Goal: Transaction & Acquisition: Book appointment/travel/reservation

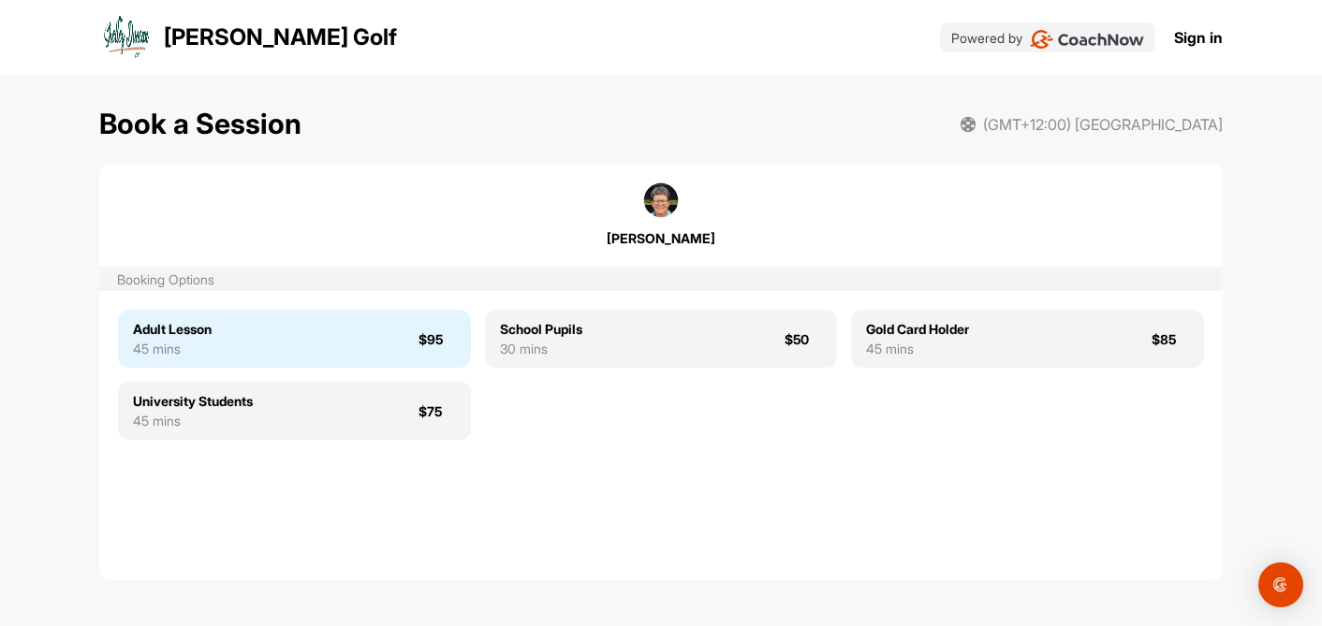
click at [222, 328] on div "Adult Lesson 45 mins $95" at bounding box center [294, 339] width 353 height 58
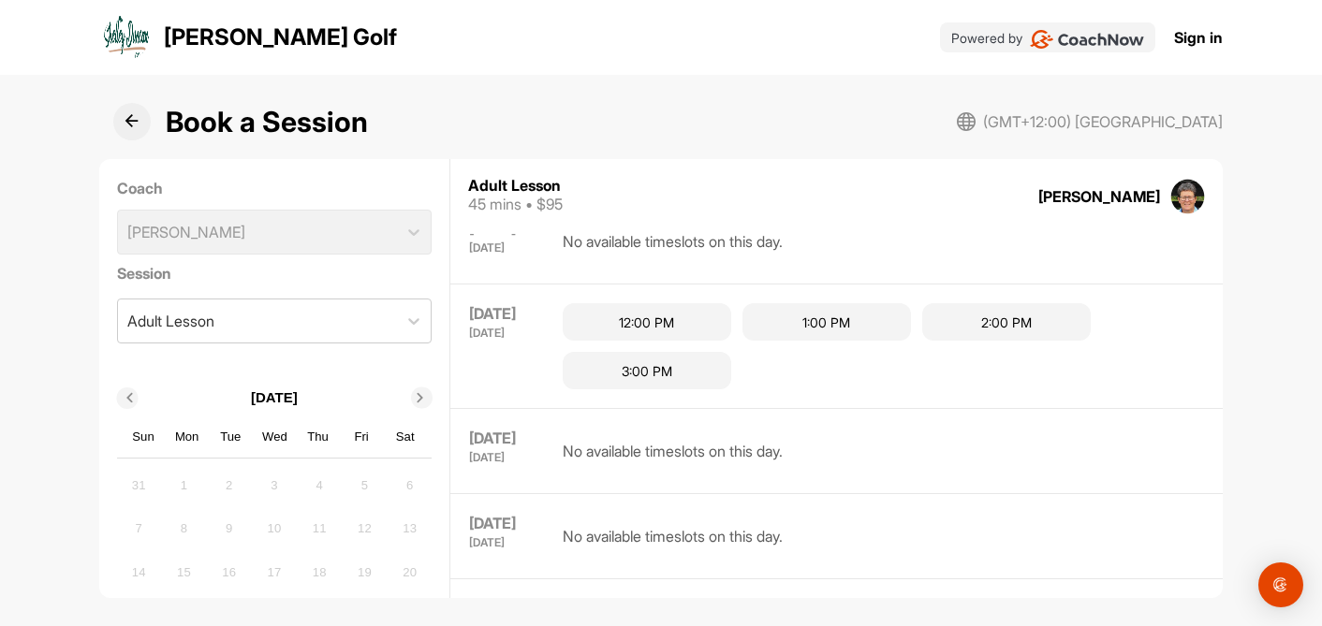
scroll to position [357, 0]
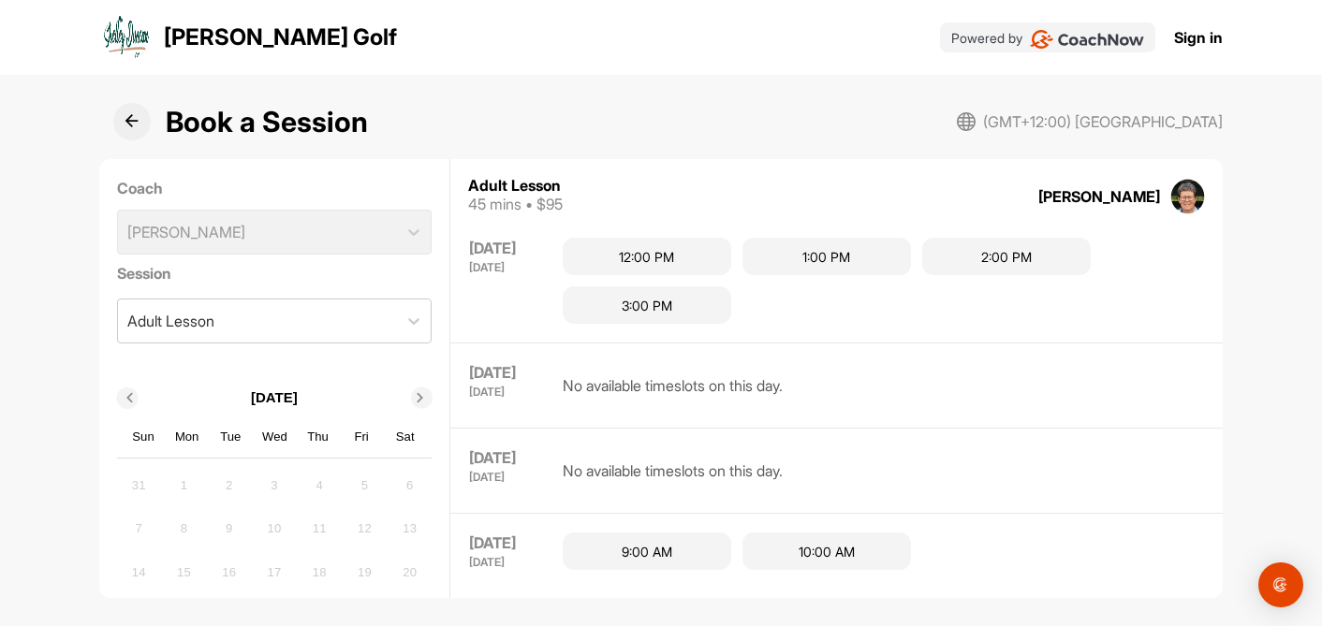
click at [416, 394] on icon at bounding box center [419, 398] width 9 height 9
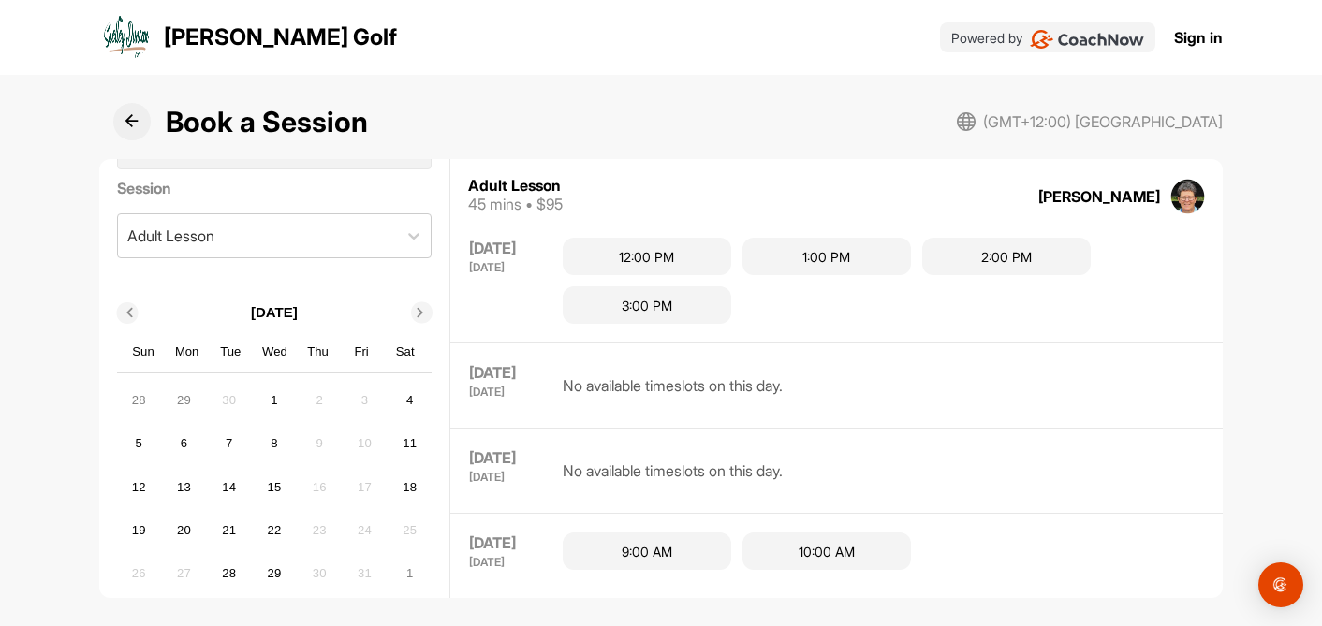
scroll to position [91, 0]
click at [184, 432] on div "6" at bounding box center [183, 438] width 28 height 28
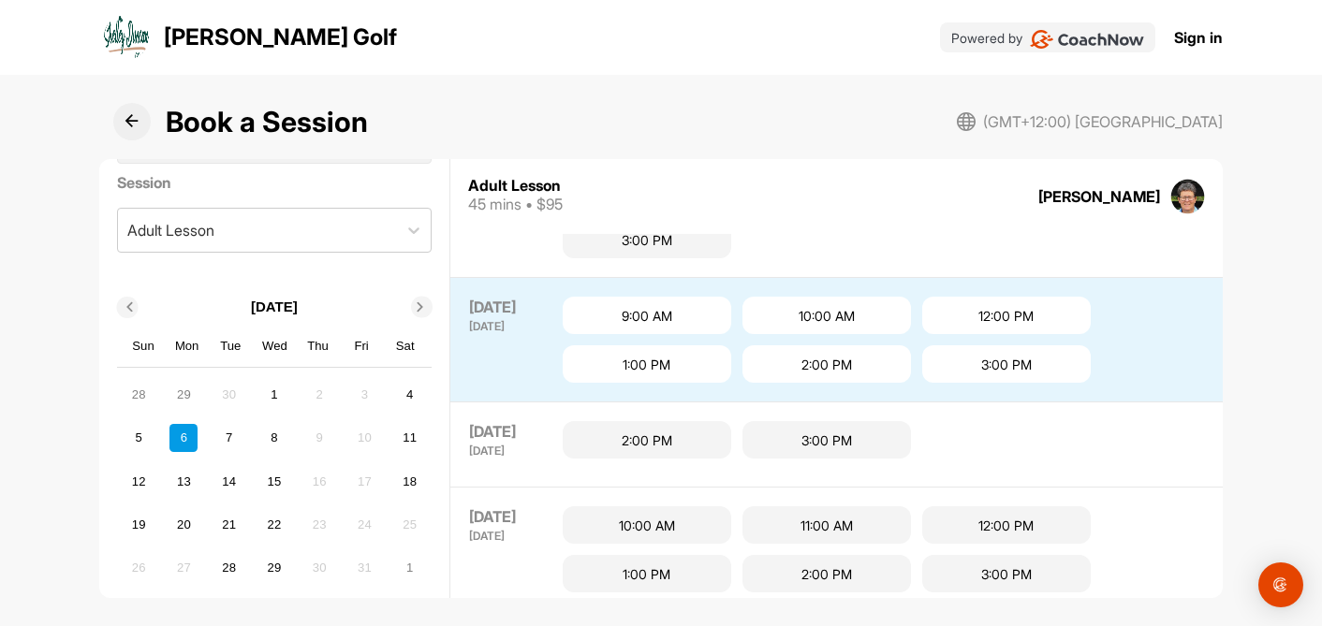
scroll to position [679, 0]
click at [999, 315] on div "12:00 PM" at bounding box center [1006, 317] width 168 height 37
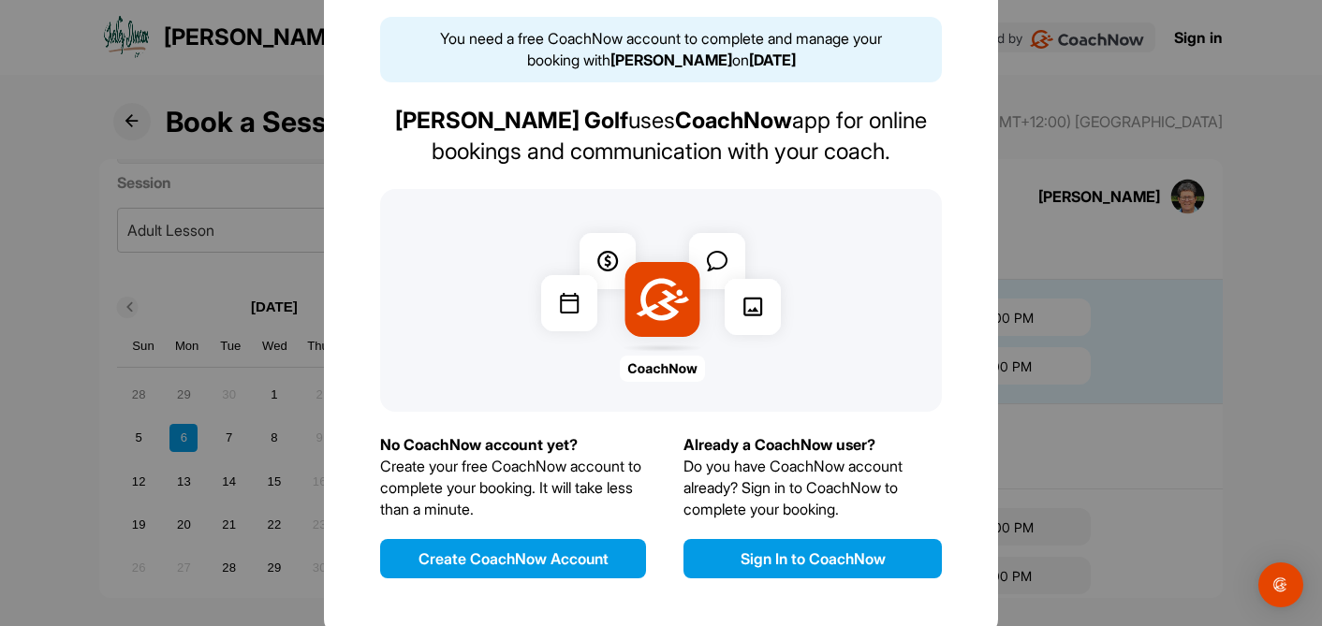
scroll to position [45, 0]
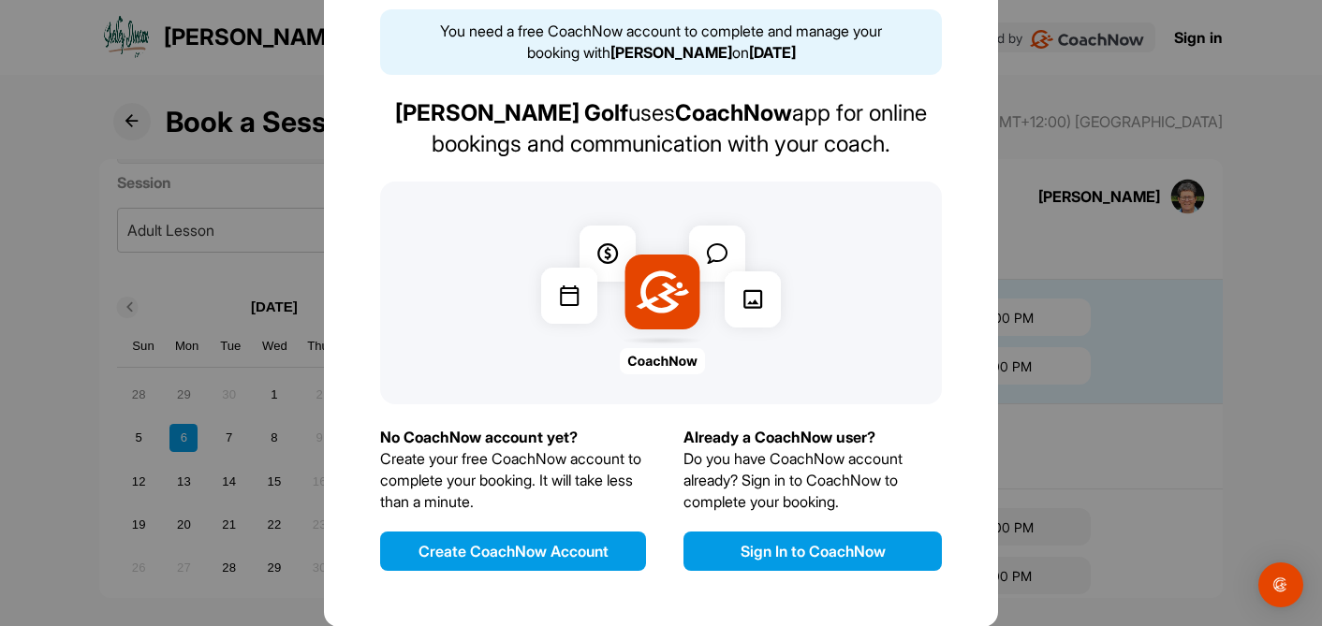
click at [793, 545] on button "Sign In to CoachNow" at bounding box center [812, 551] width 258 height 39
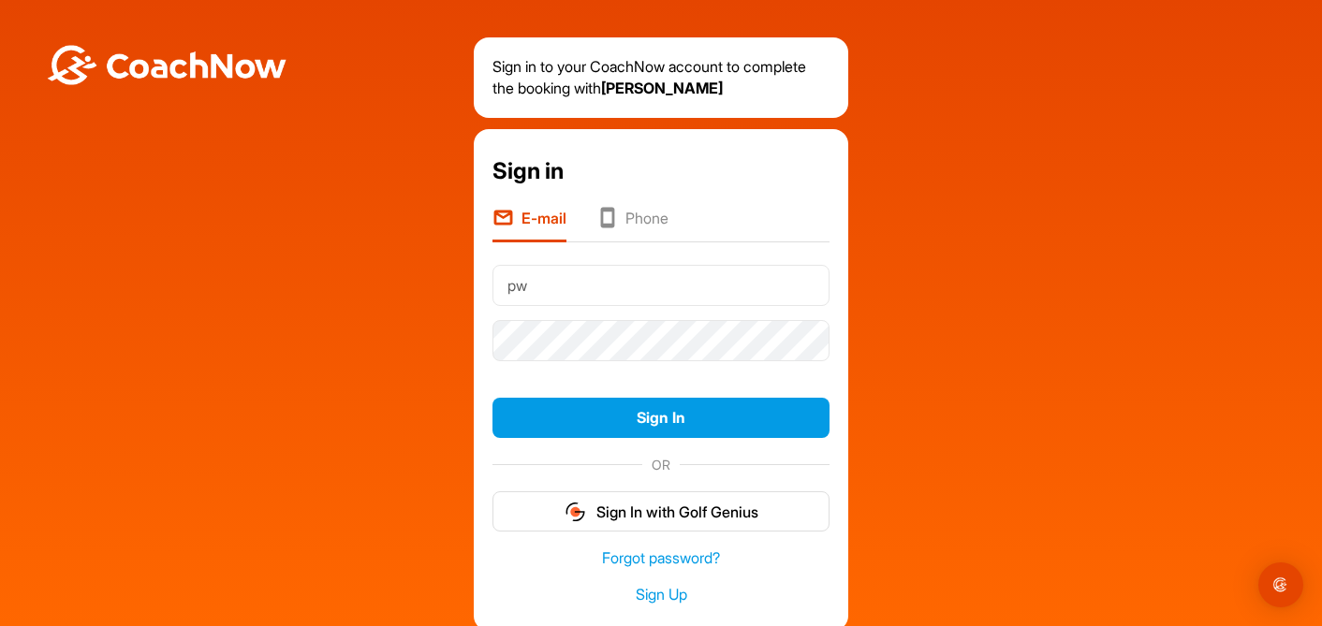
type input "pwajmcintosh@xtra.co.nz"
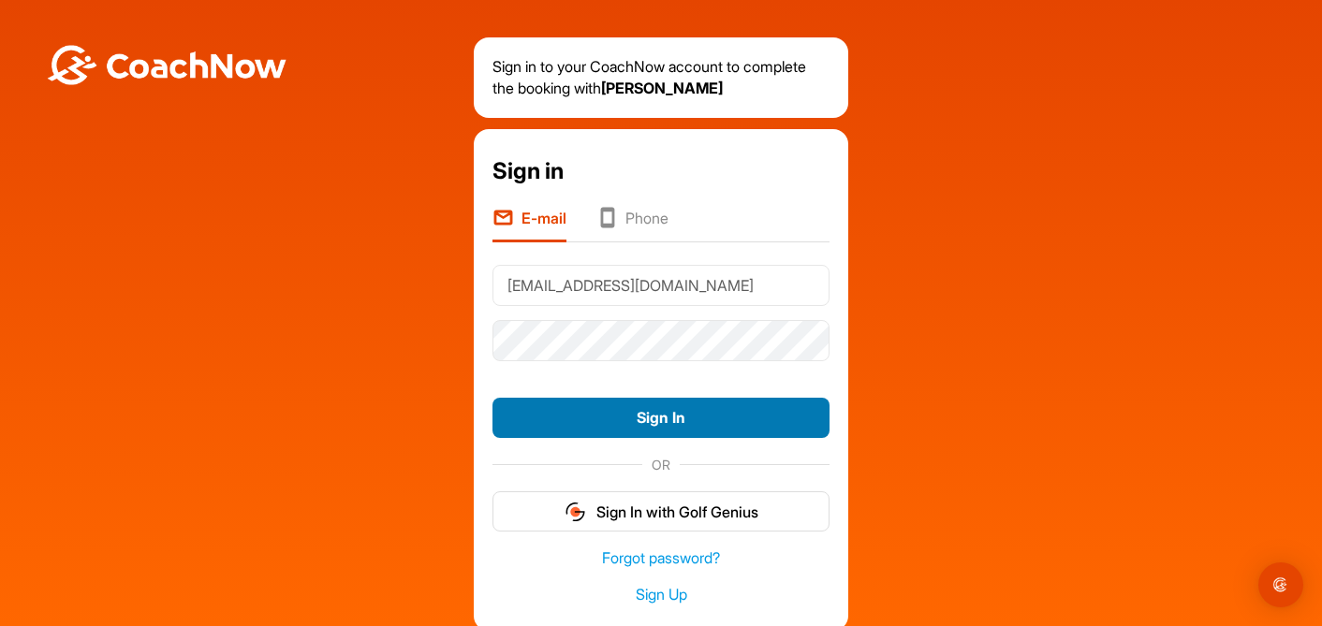
click at [622, 417] on button "Sign In" at bounding box center [660, 418] width 337 height 40
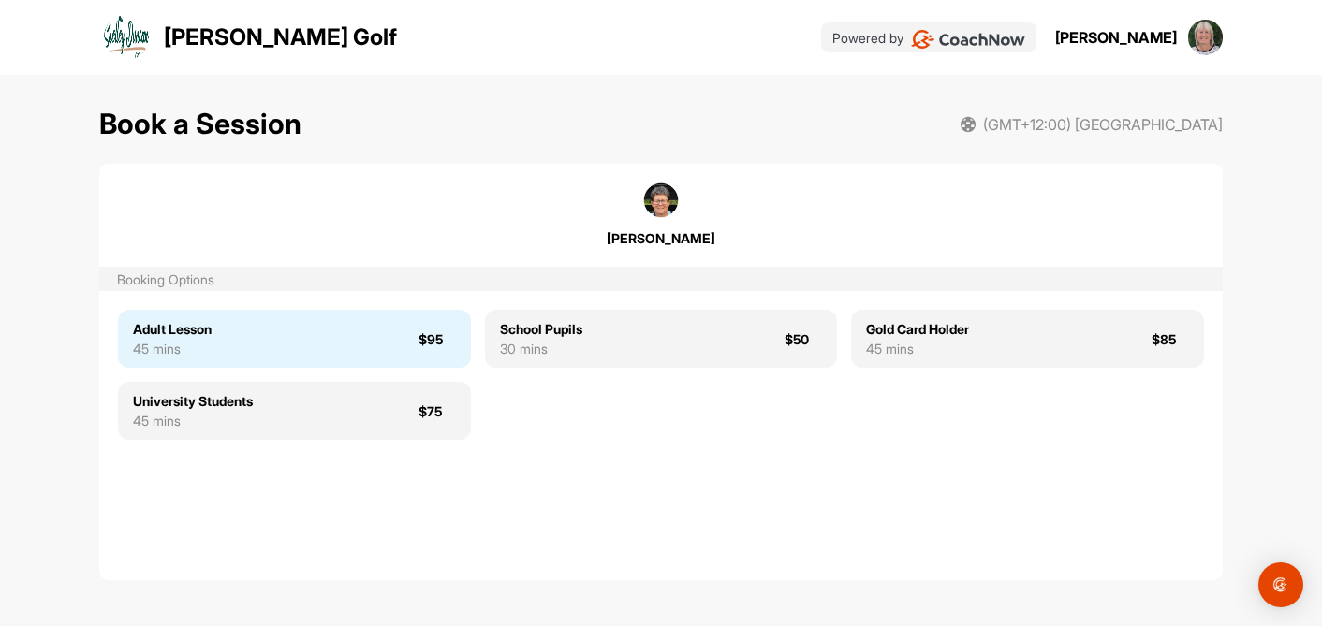
click at [257, 337] on div "Adult Lesson 45 mins $95" at bounding box center [294, 339] width 353 height 58
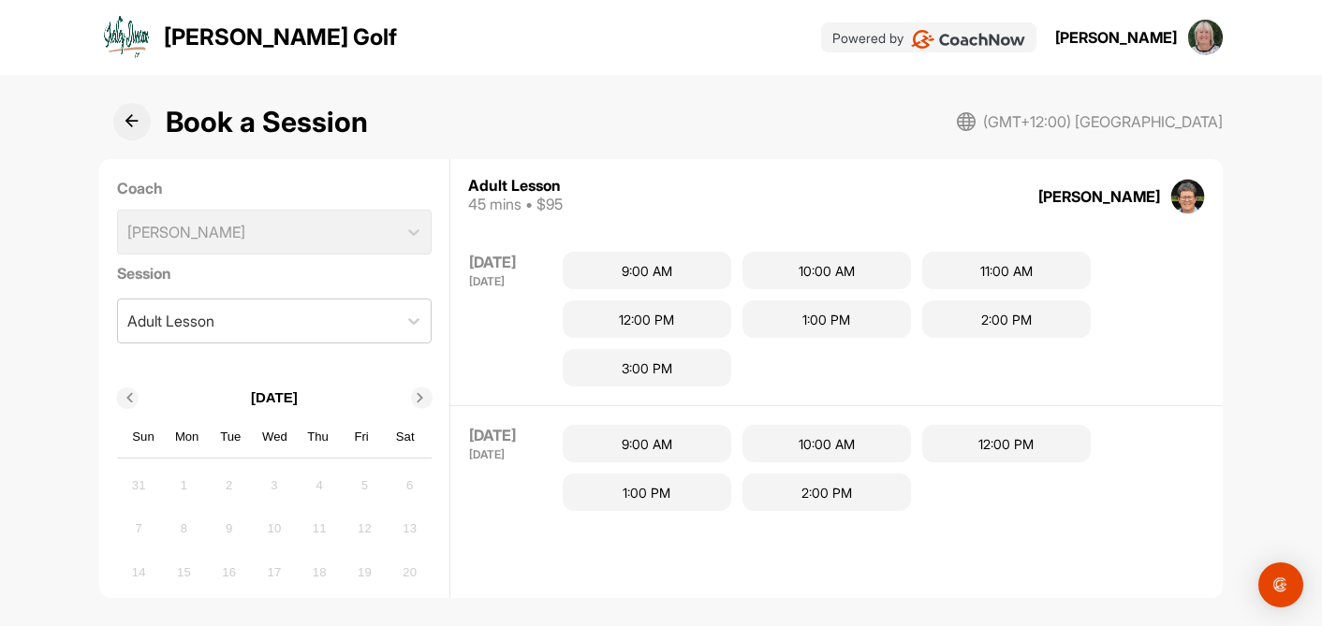
scroll to position [1487, 0]
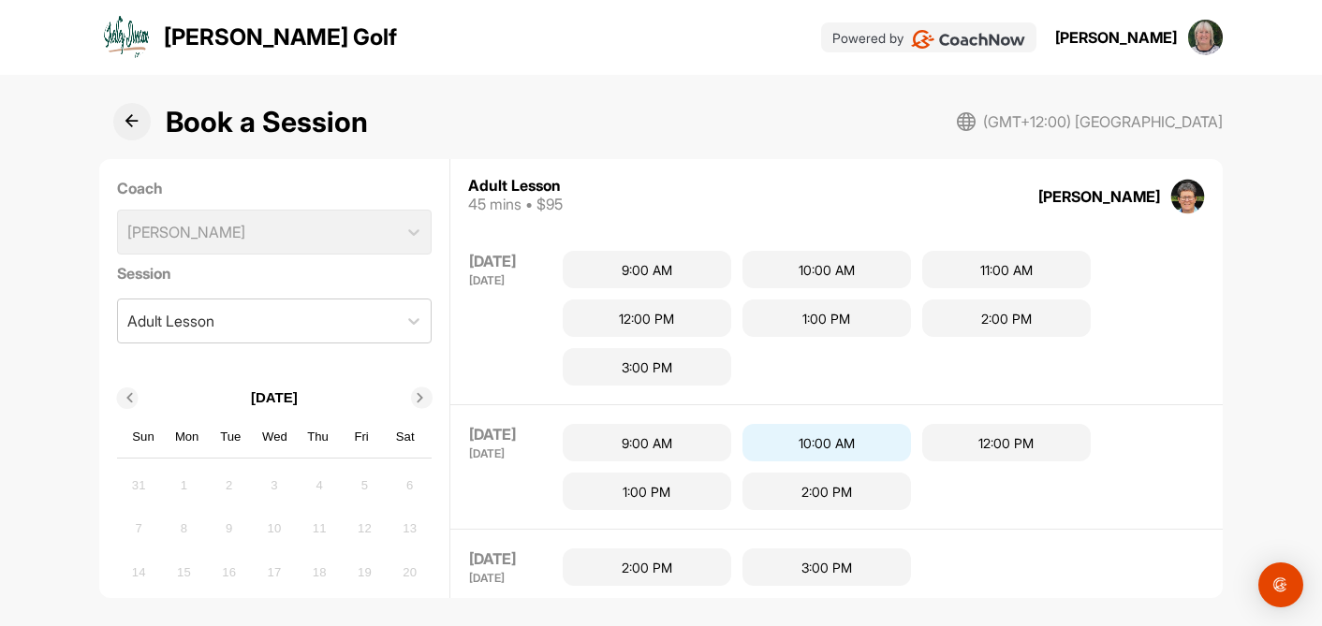
click at [806, 441] on div "10:00 AM" at bounding box center [826, 442] width 168 height 37
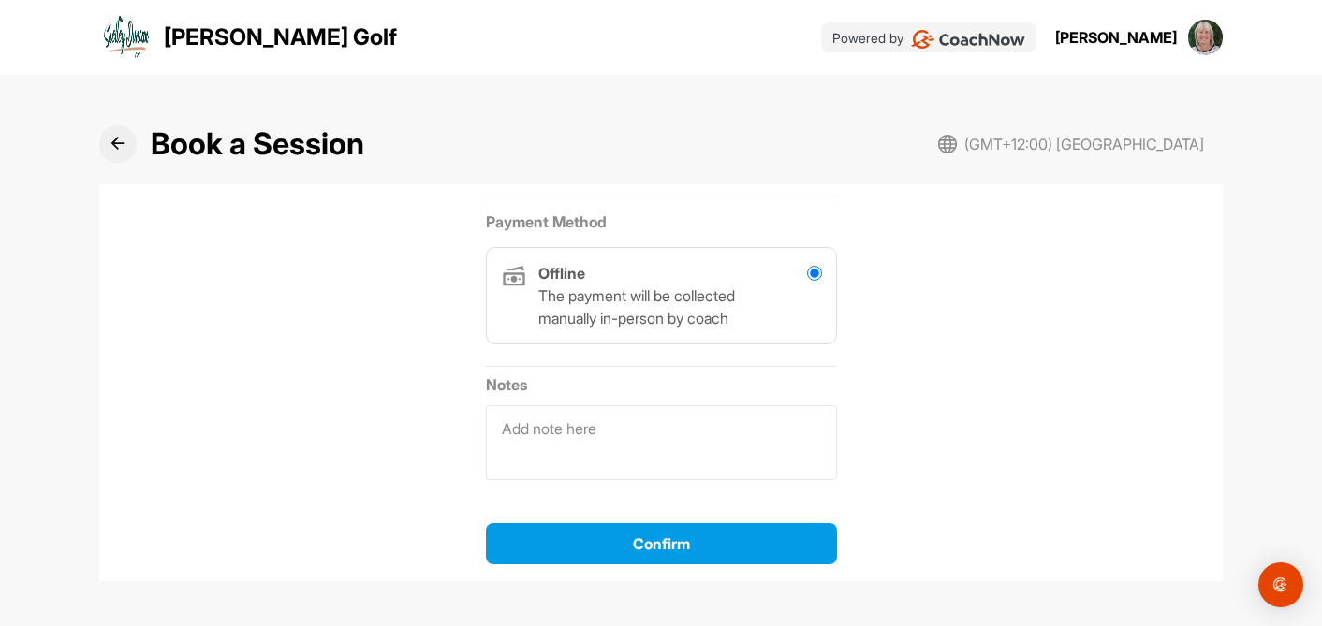
scroll to position [505, 0]
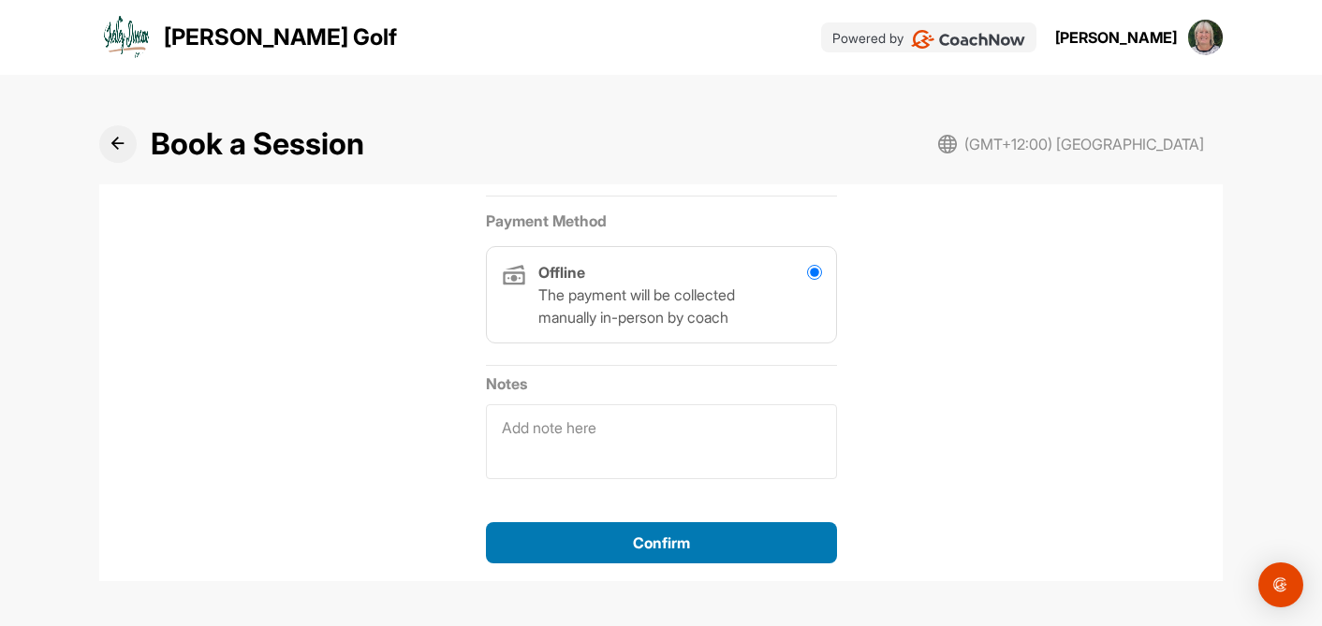
click at [712, 546] on div "Confirm" at bounding box center [661, 543] width 321 height 22
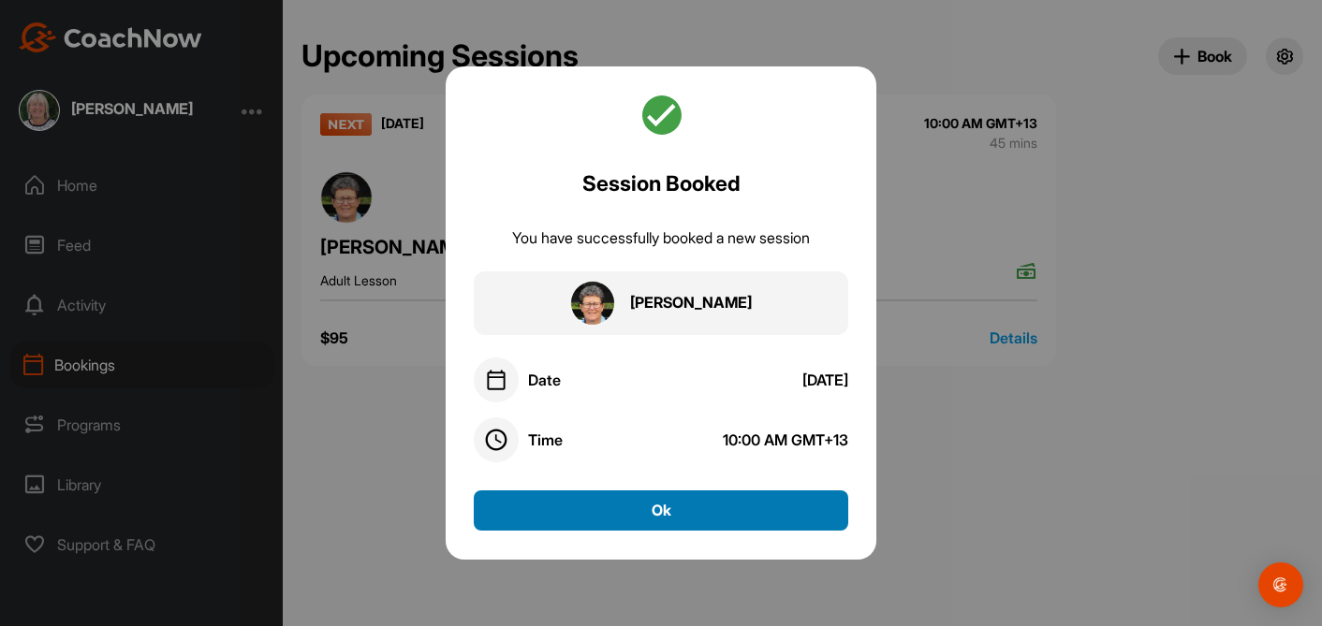
click at [688, 507] on button "Ok" at bounding box center [661, 511] width 374 height 40
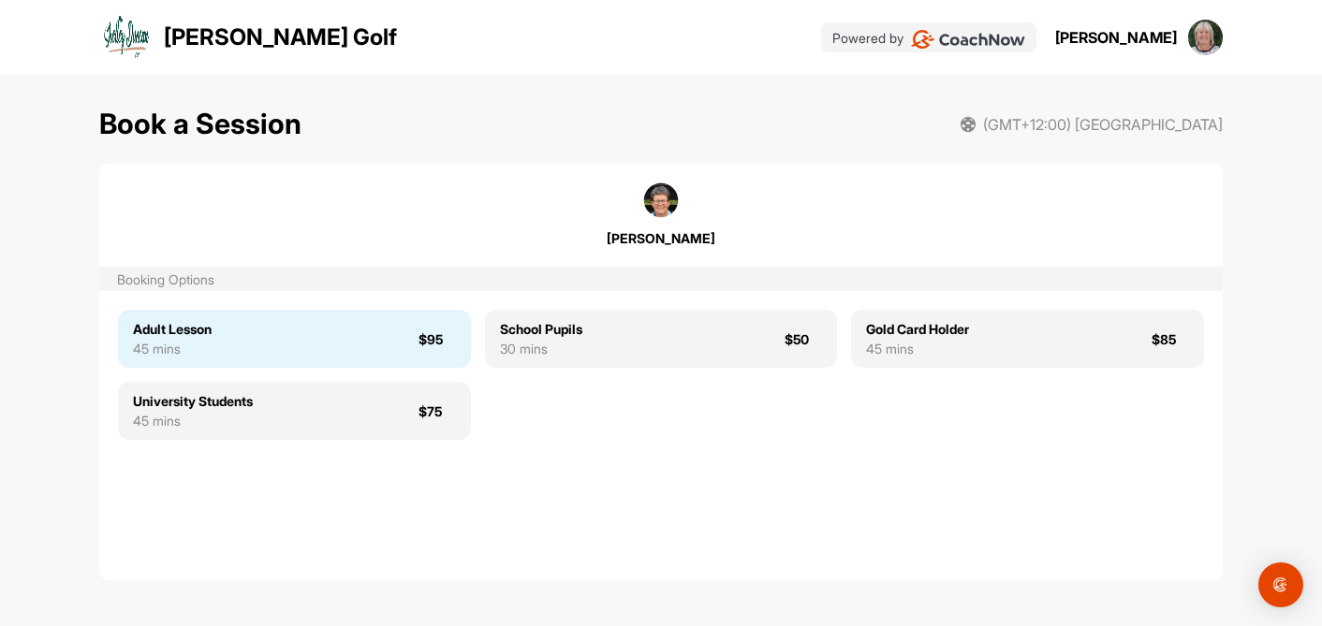
click at [223, 336] on div "Adult Lesson 45 mins $95" at bounding box center [294, 339] width 353 height 58
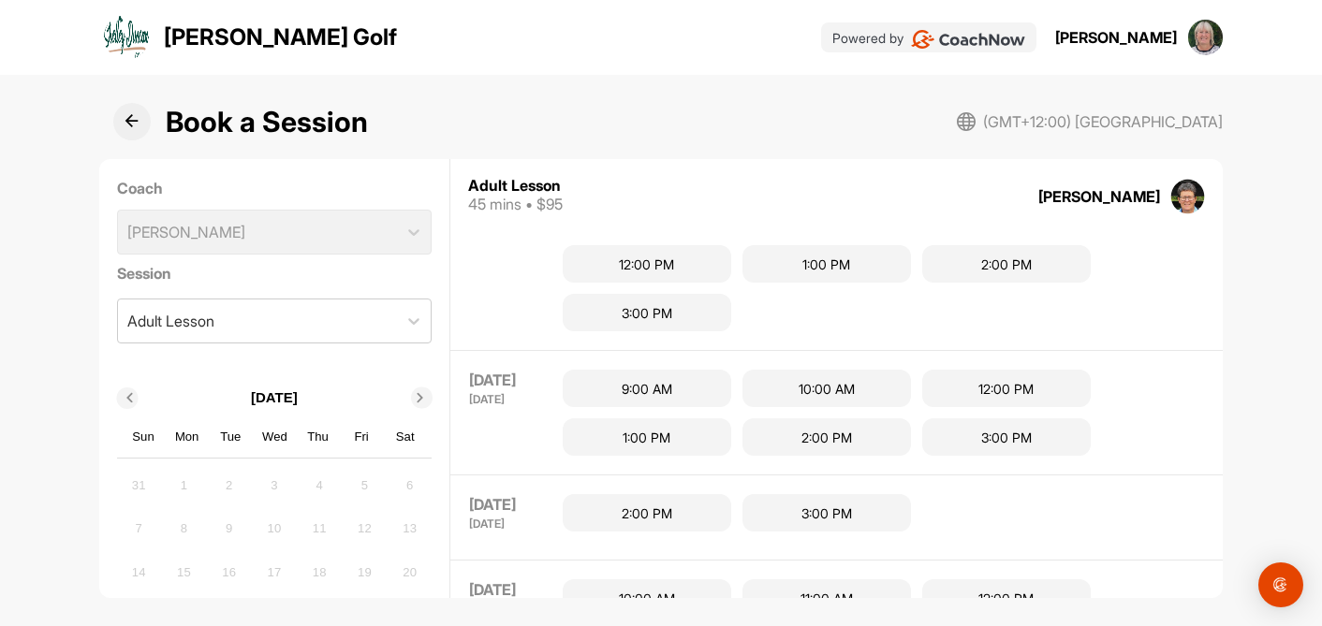
scroll to position [782, 0]
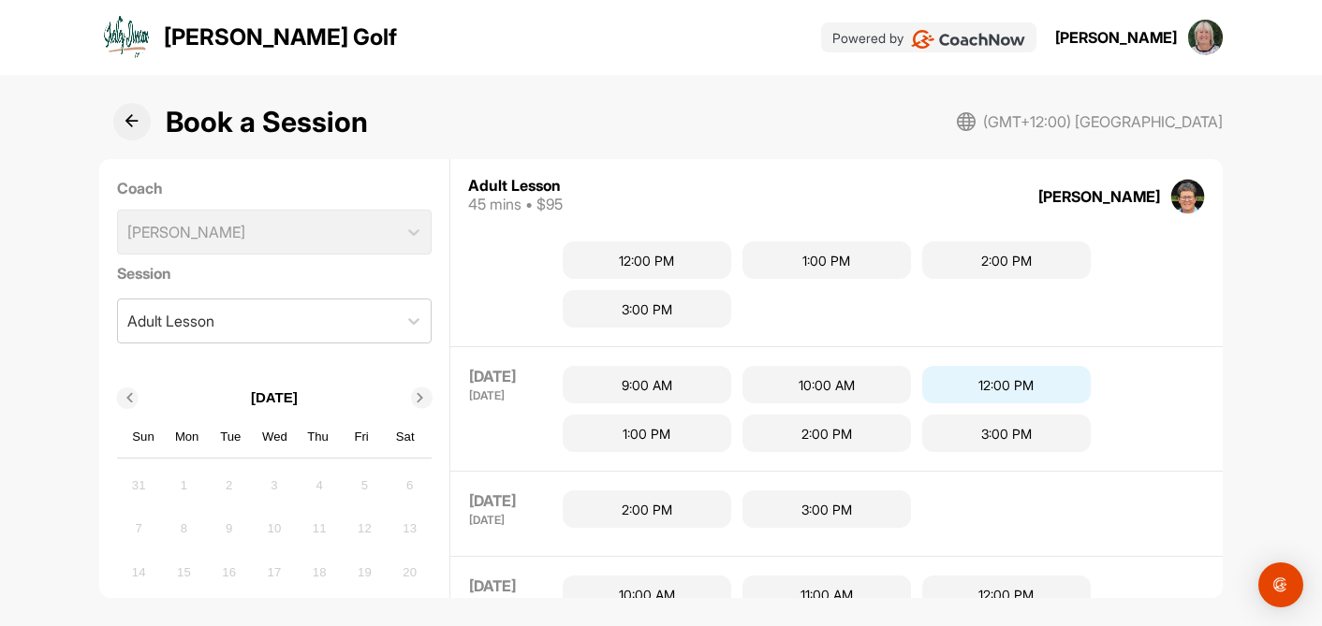
click at [974, 383] on div "12:00 PM" at bounding box center [1006, 384] width 168 height 37
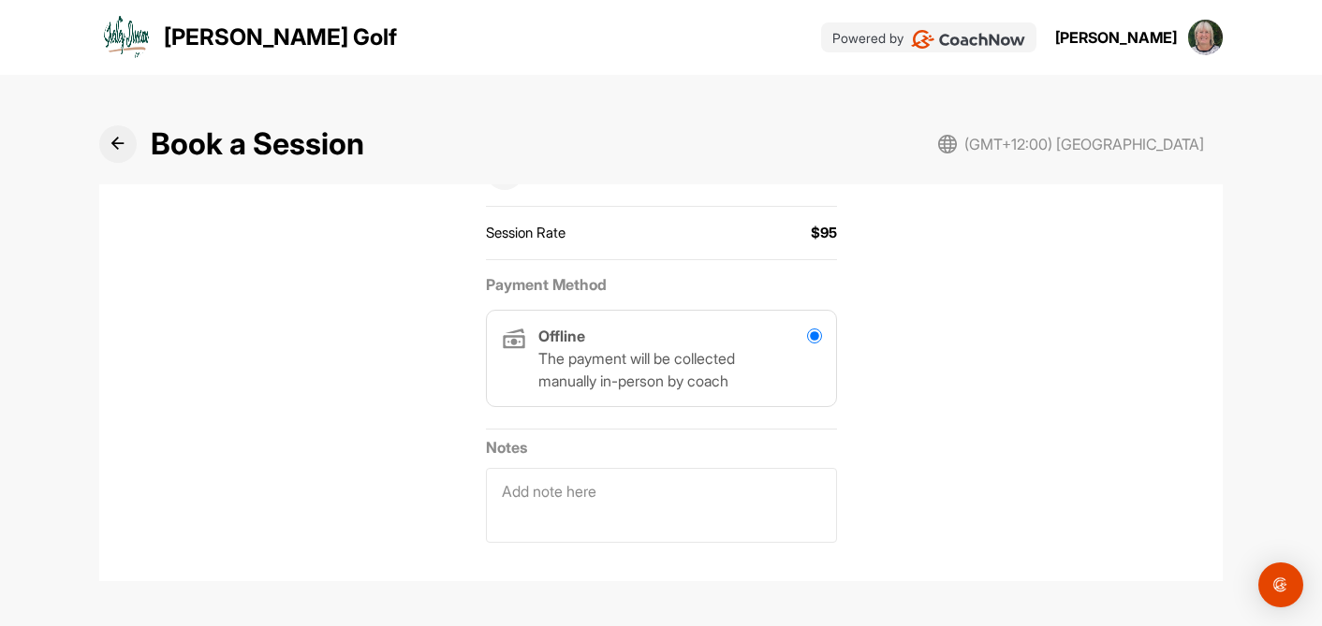
scroll to position [505, 0]
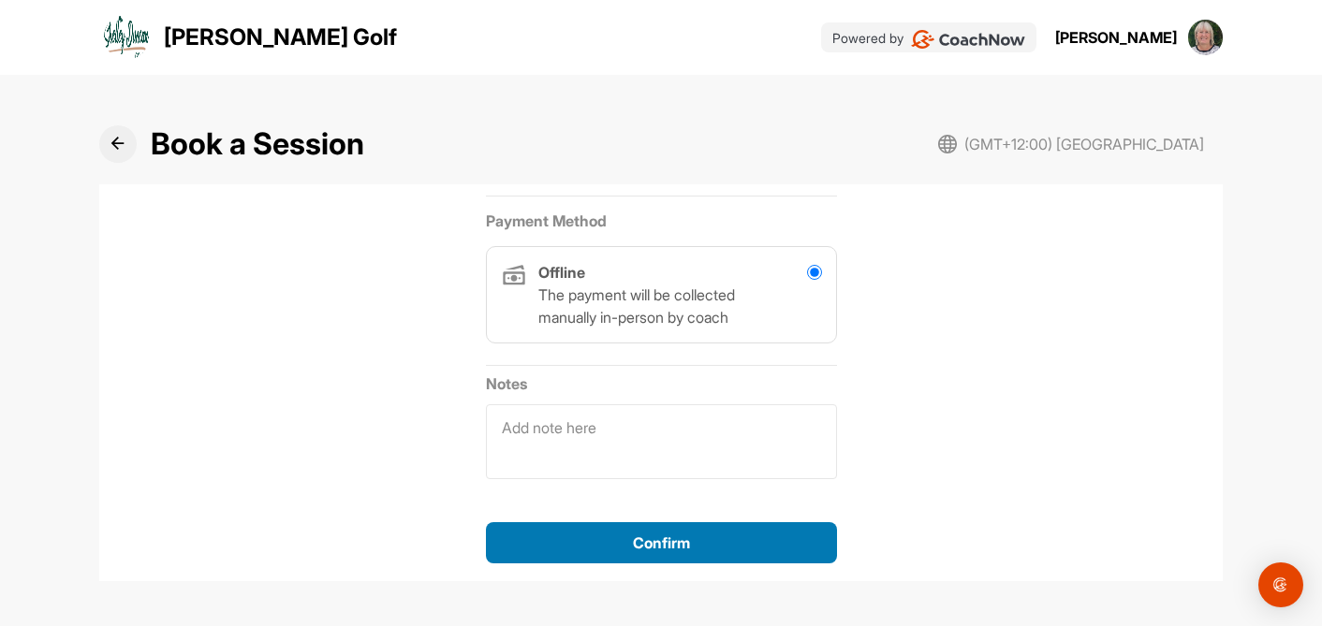
click at [641, 542] on span "Confirm" at bounding box center [661, 543] width 57 height 19
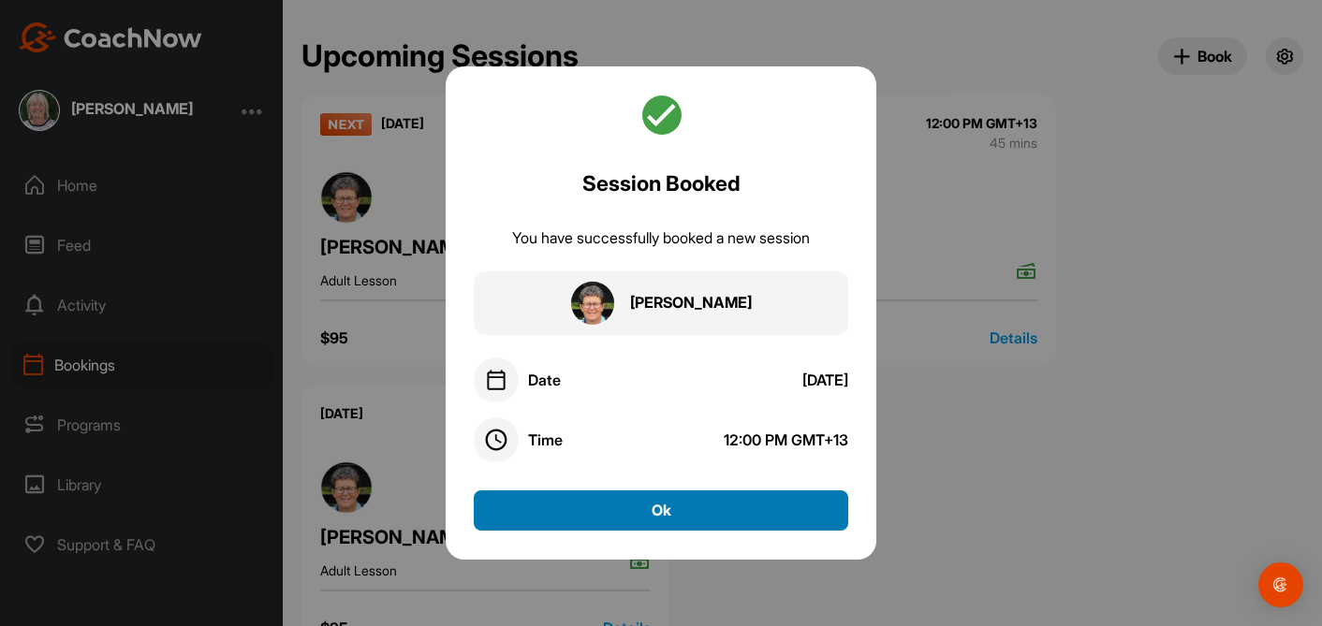
click at [653, 504] on button "Ok" at bounding box center [661, 511] width 374 height 40
